Goal: Navigation & Orientation: Find specific page/section

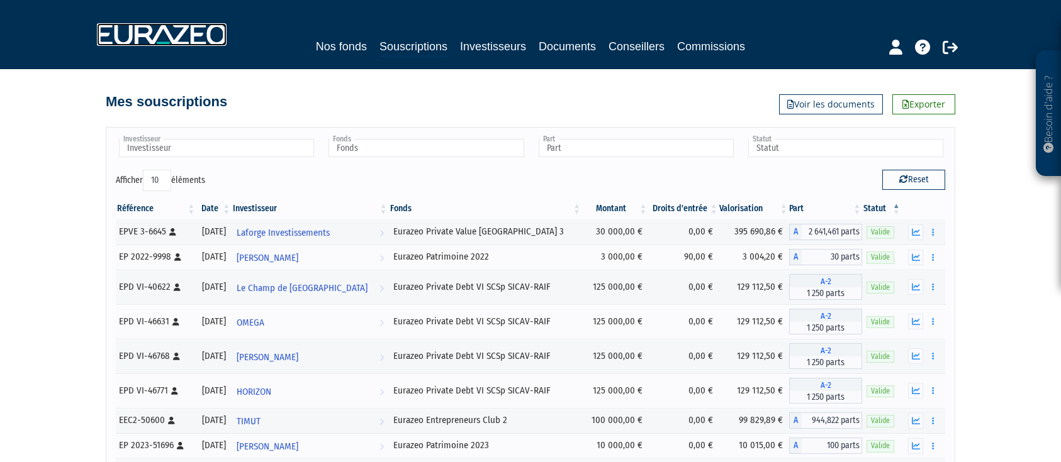
scroll to position [74, 0]
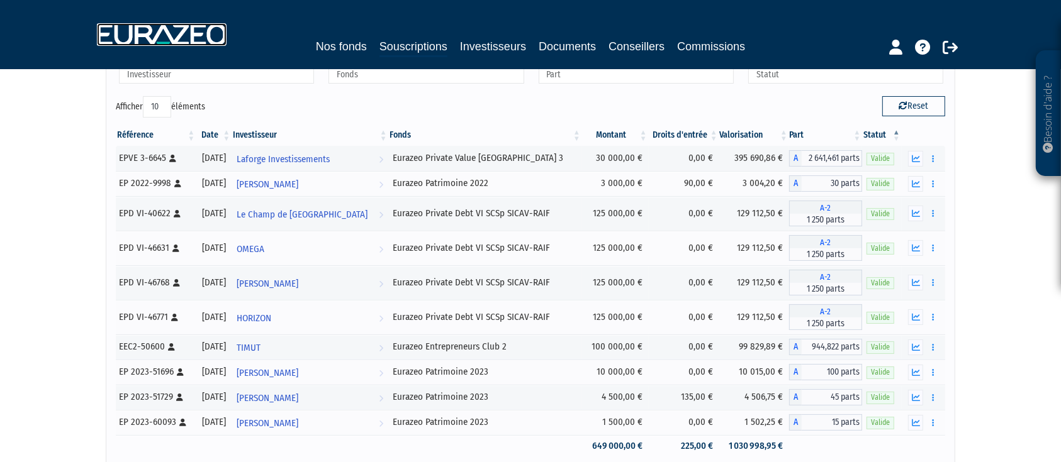
click at [187, 38] on img at bounding box center [162, 34] width 130 height 23
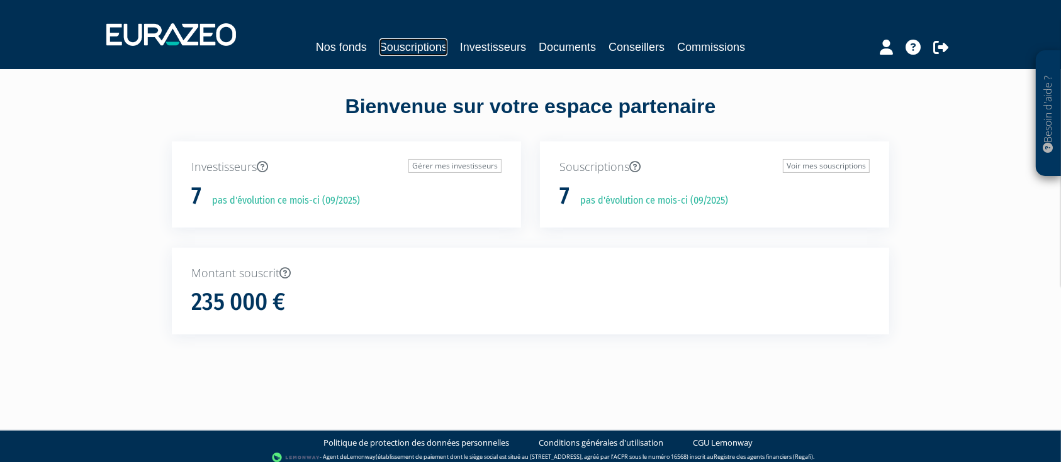
click at [389, 53] on link "Souscriptions" at bounding box center [413, 47] width 68 height 18
